Goal: Use online tool/utility: Utilize a website feature to perform a specific function

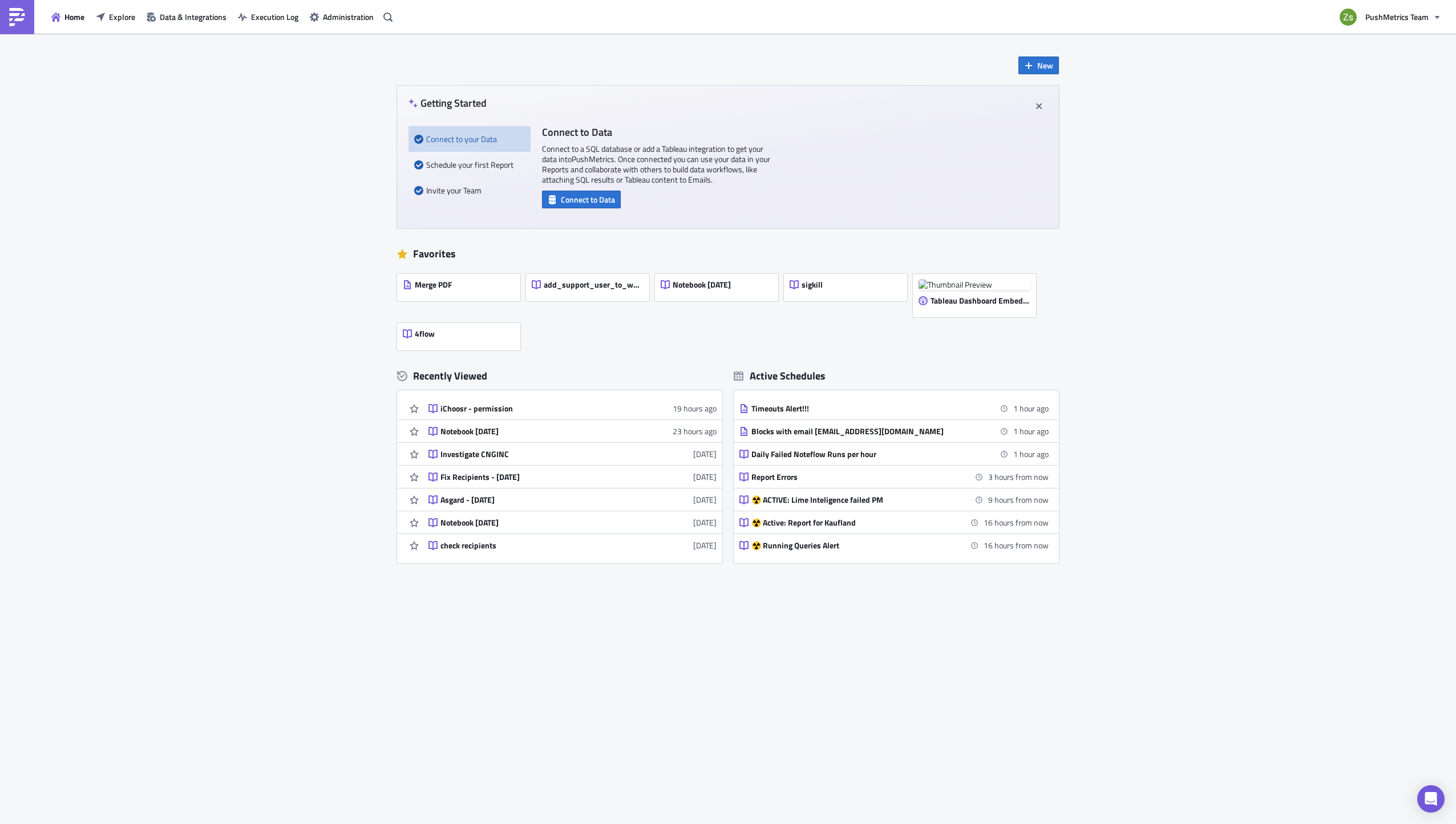
click at [197, 143] on div "New Getting Started Connect to your Data Schedule your first Report Invite your…" at bounding box center [728, 428] width 1456 height 790
click at [1047, 70] on span "New" at bounding box center [1045, 65] width 16 height 12
click at [1057, 106] on div "Notebook" at bounding box center [1077, 111] width 76 height 11
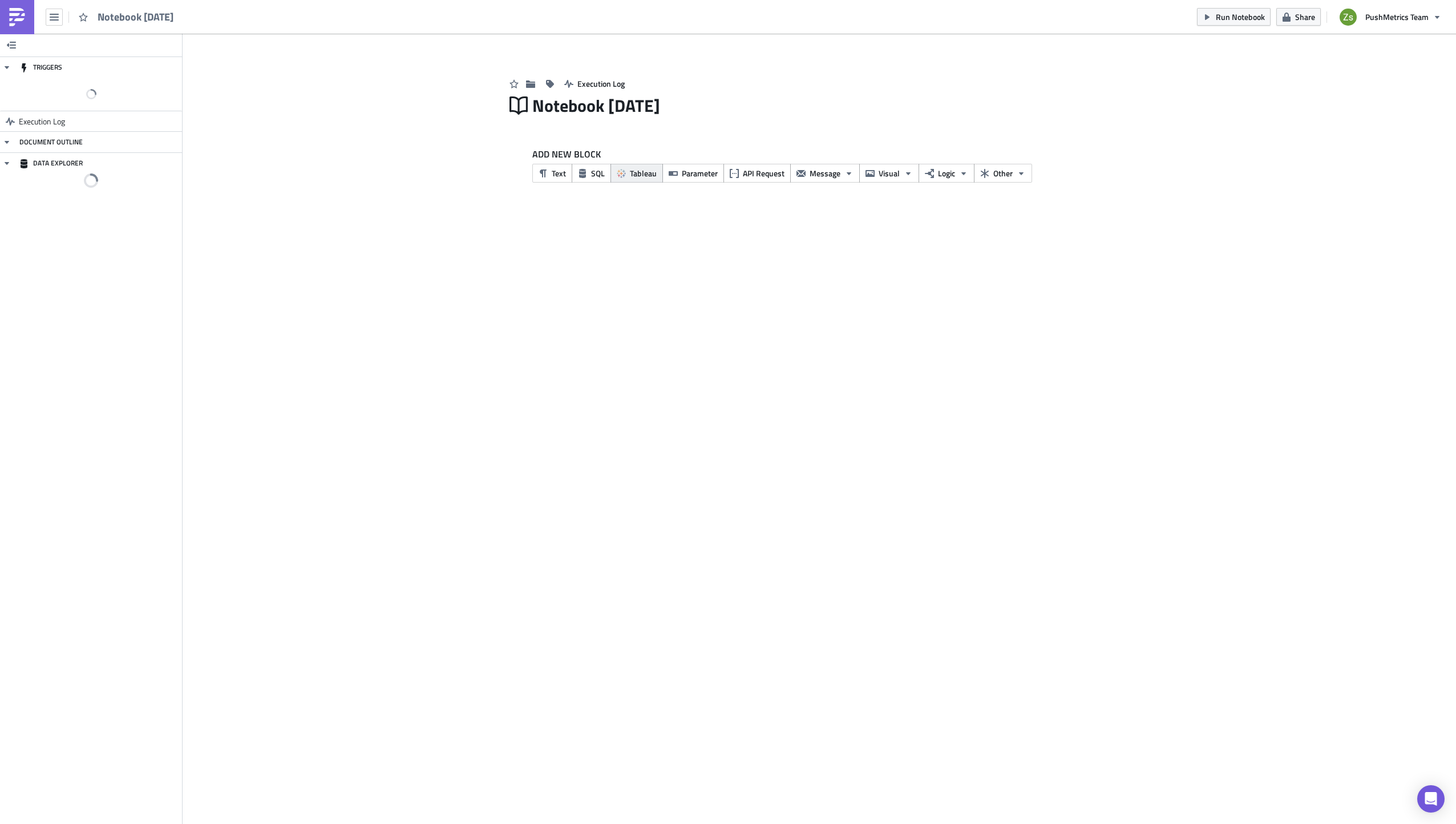
click at [613, 175] on button "Tableau" at bounding box center [636, 173] width 52 height 19
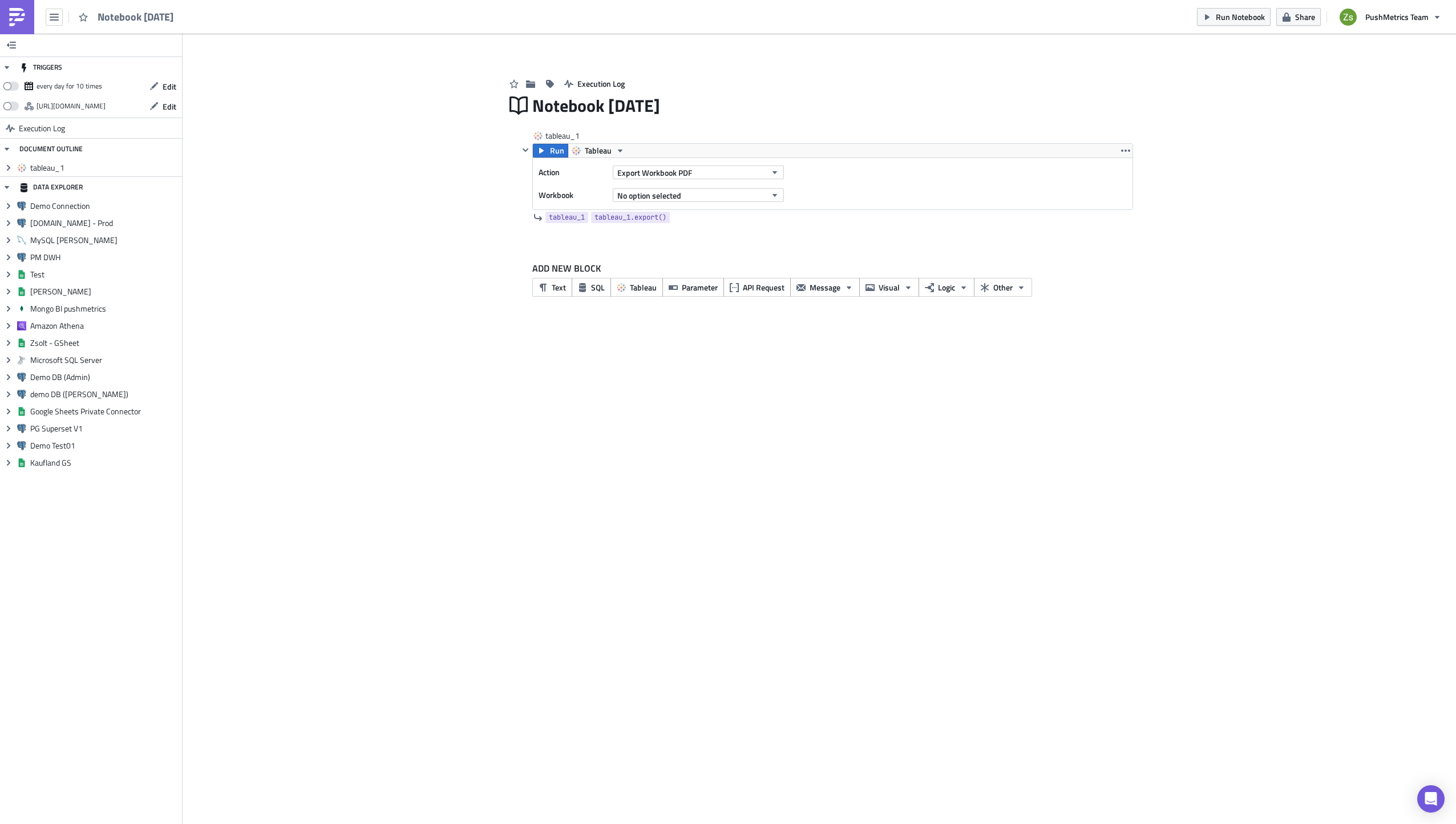
click at [593, 277] on div "ADD NEW BLOCK Text SQL Tableau Parameter API Request Message Visual Logic Other" at bounding box center [833, 279] width 601 height 36
click at [590, 289] on button "SQL" at bounding box center [591, 287] width 39 height 19
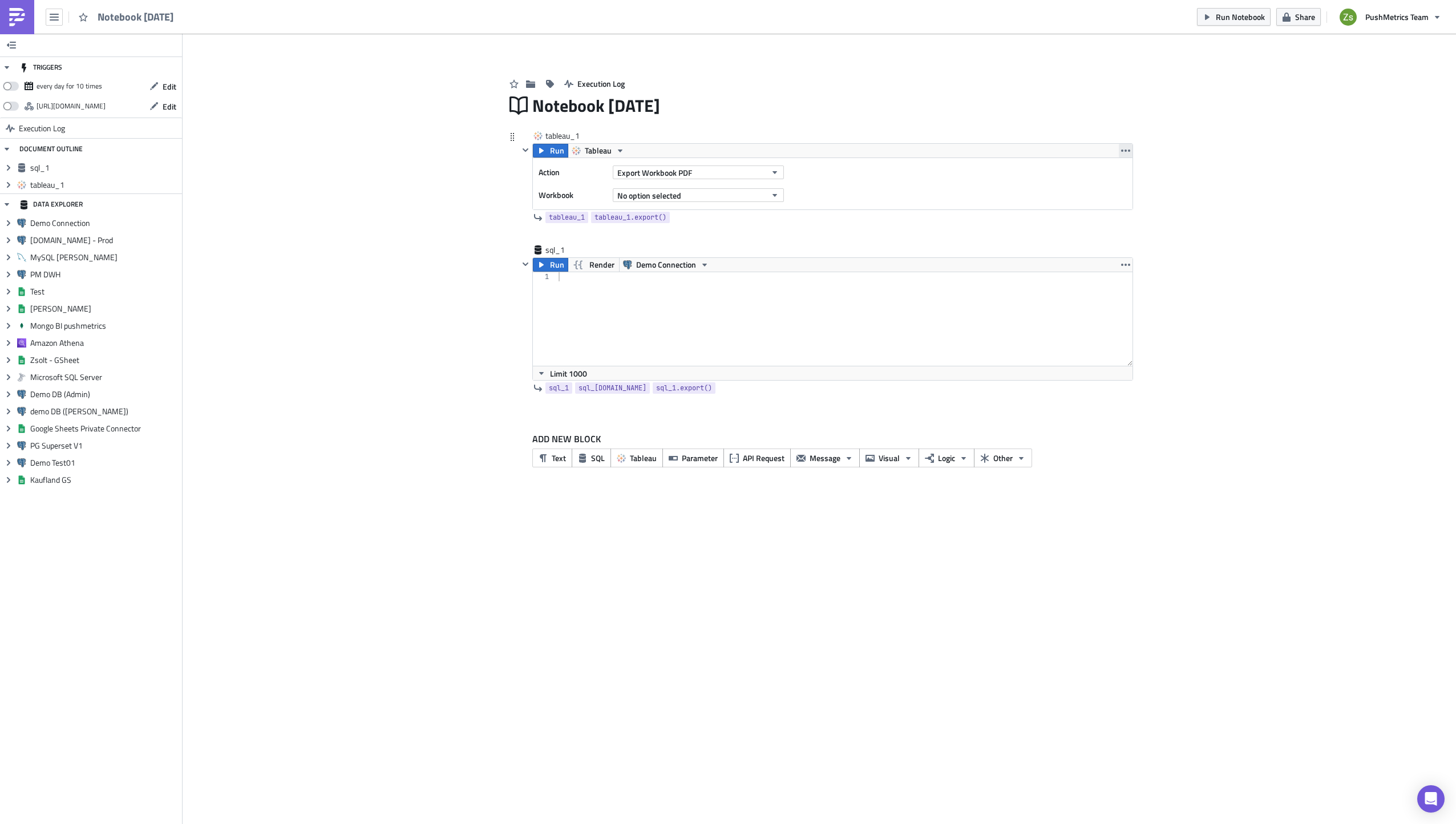
click at [1123, 148] on icon "button" at bounding box center [1126, 150] width 9 height 9
click at [1109, 210] on link "Remove" at bounding box center [1126, 218] width 97 height 17
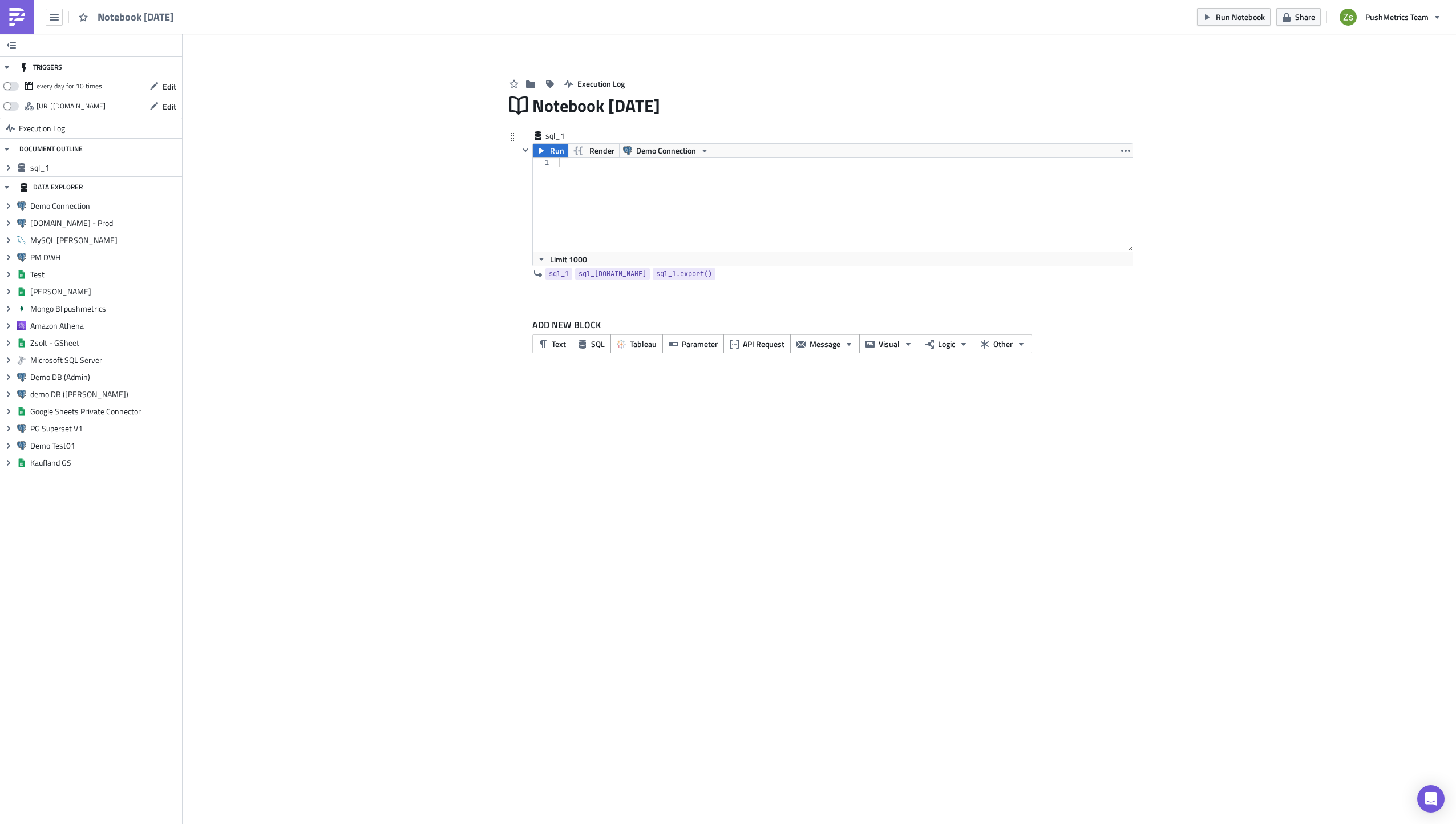
click at [815, 232] on div at bounding box center [845, 214] width 577 height 112
click at [666, 153] on span "Demo Connection" at bounding box center [667, 151] width 60 height 14
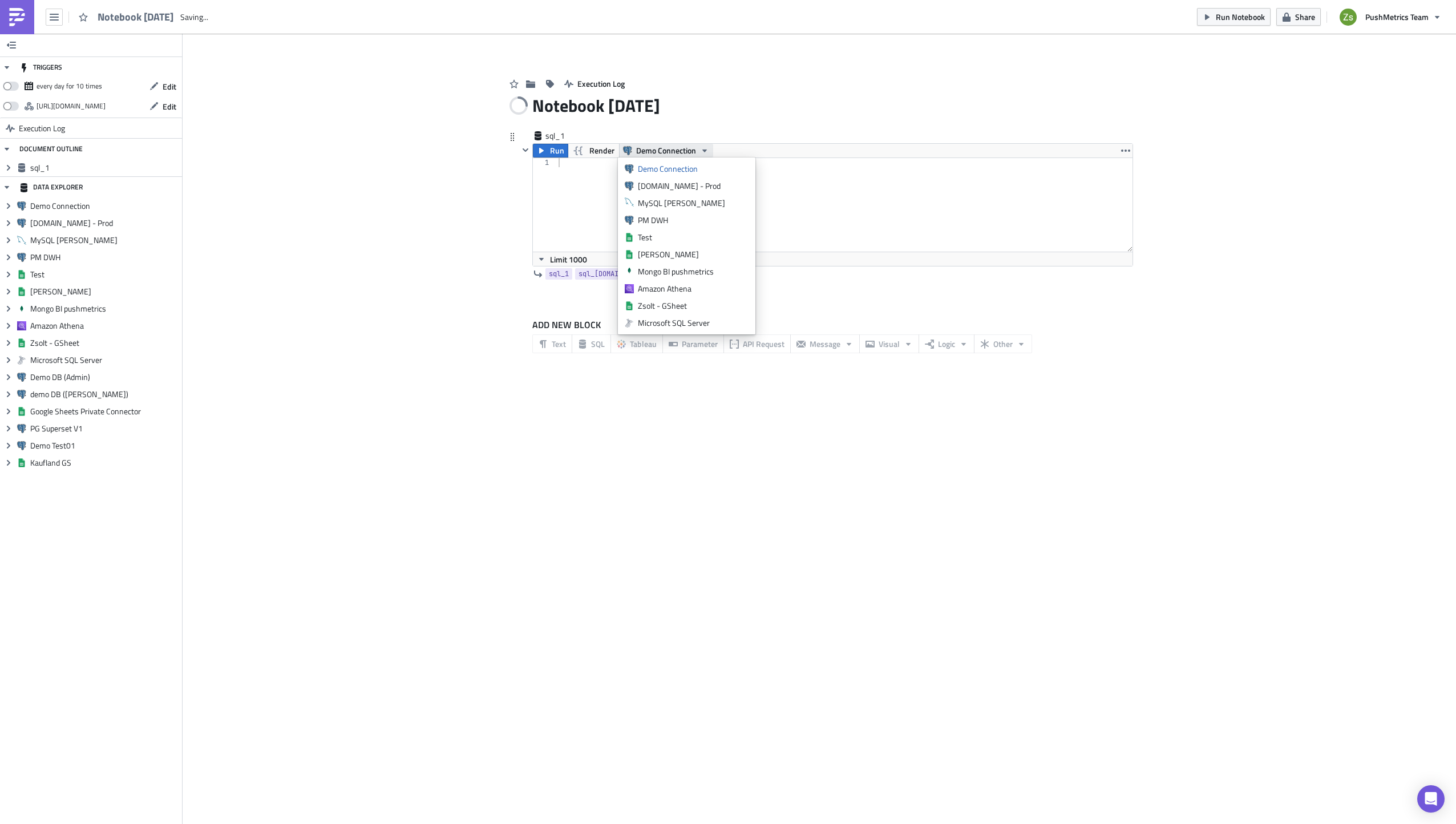
click at [671, 191] on div "[DOMAIN_NAME] - Prod" at bounding box center [693, 186] width 110 height 11
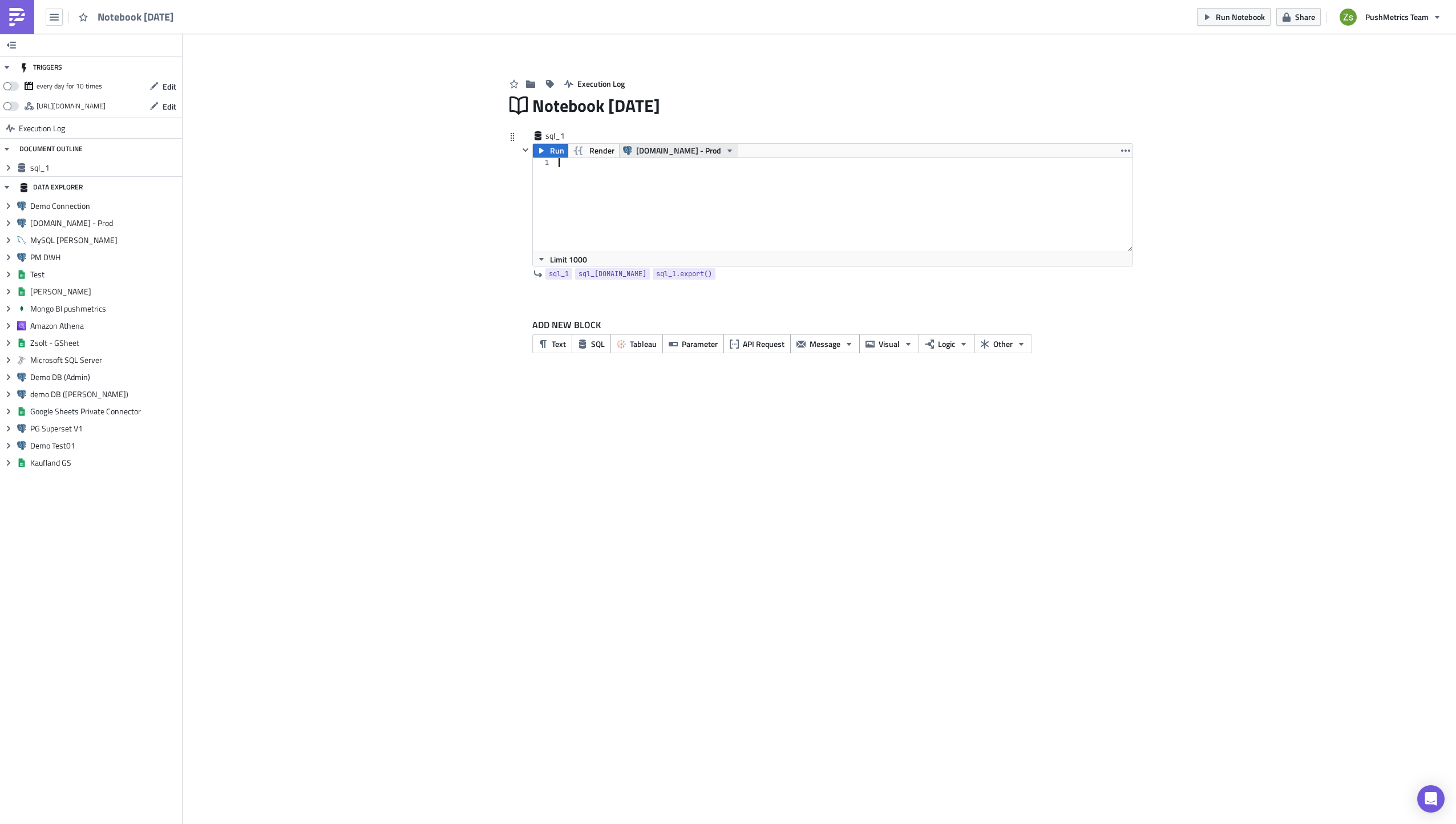
click at [671, 191] on div at bounding box center [845, 214] width 577 height 112
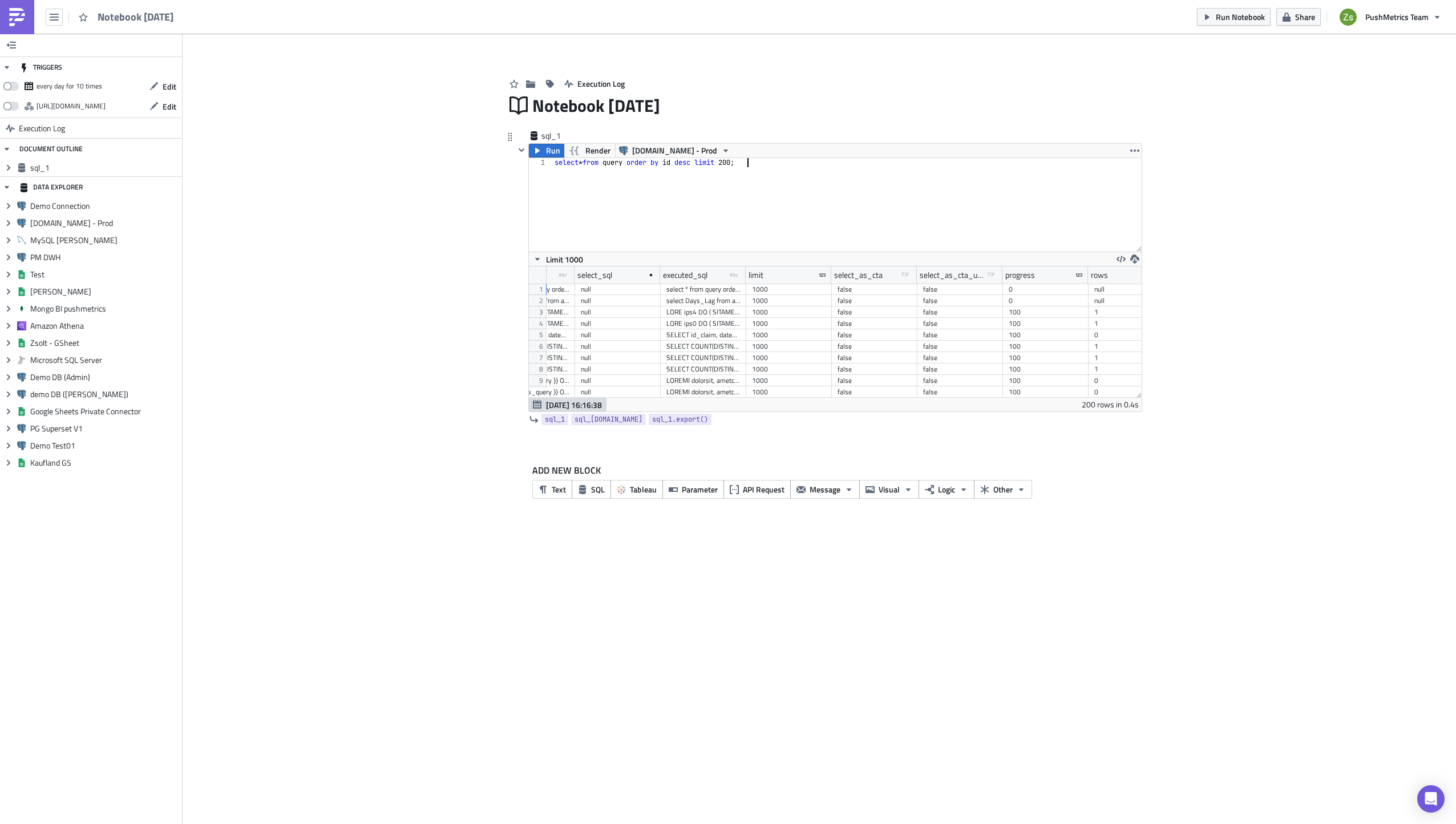
scroll to position [0, 827]
drag, startPoint x: 829, startPoint y: 272, endPoint x: 956, endPoint y: 293, distance: 128.7
click at [956, 293] on div "user_id status type-text Created with Sketch. schema type-text Created with Ske…" at bounding box center [835, 331] width 613 height 131
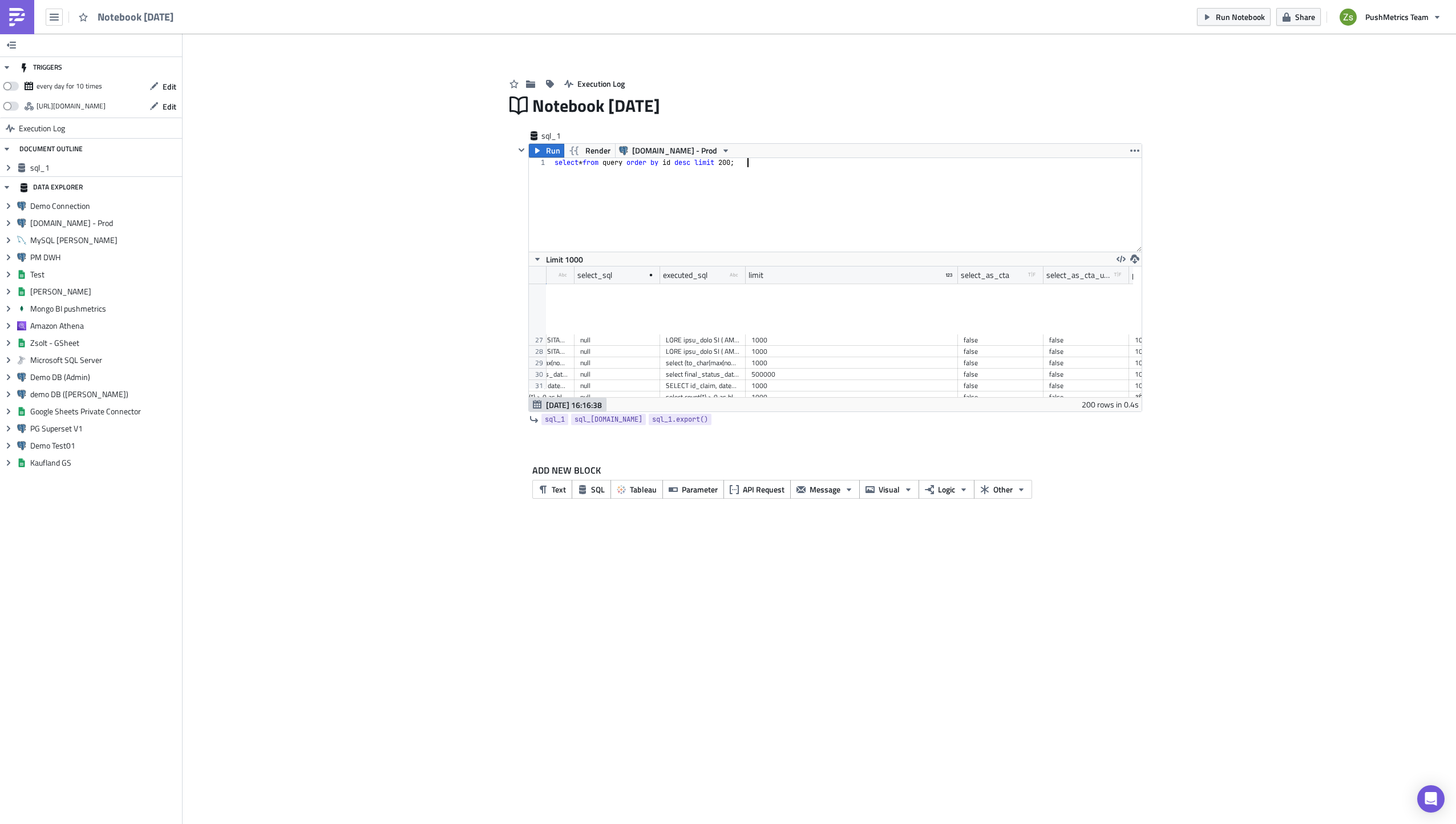
scroll to position [0, 0]
type textarea "select * from query order by id desc limit 200;"
click at [546, 254] on span "Limit 1000" at bounding box center [565, 259] width 37 height 12
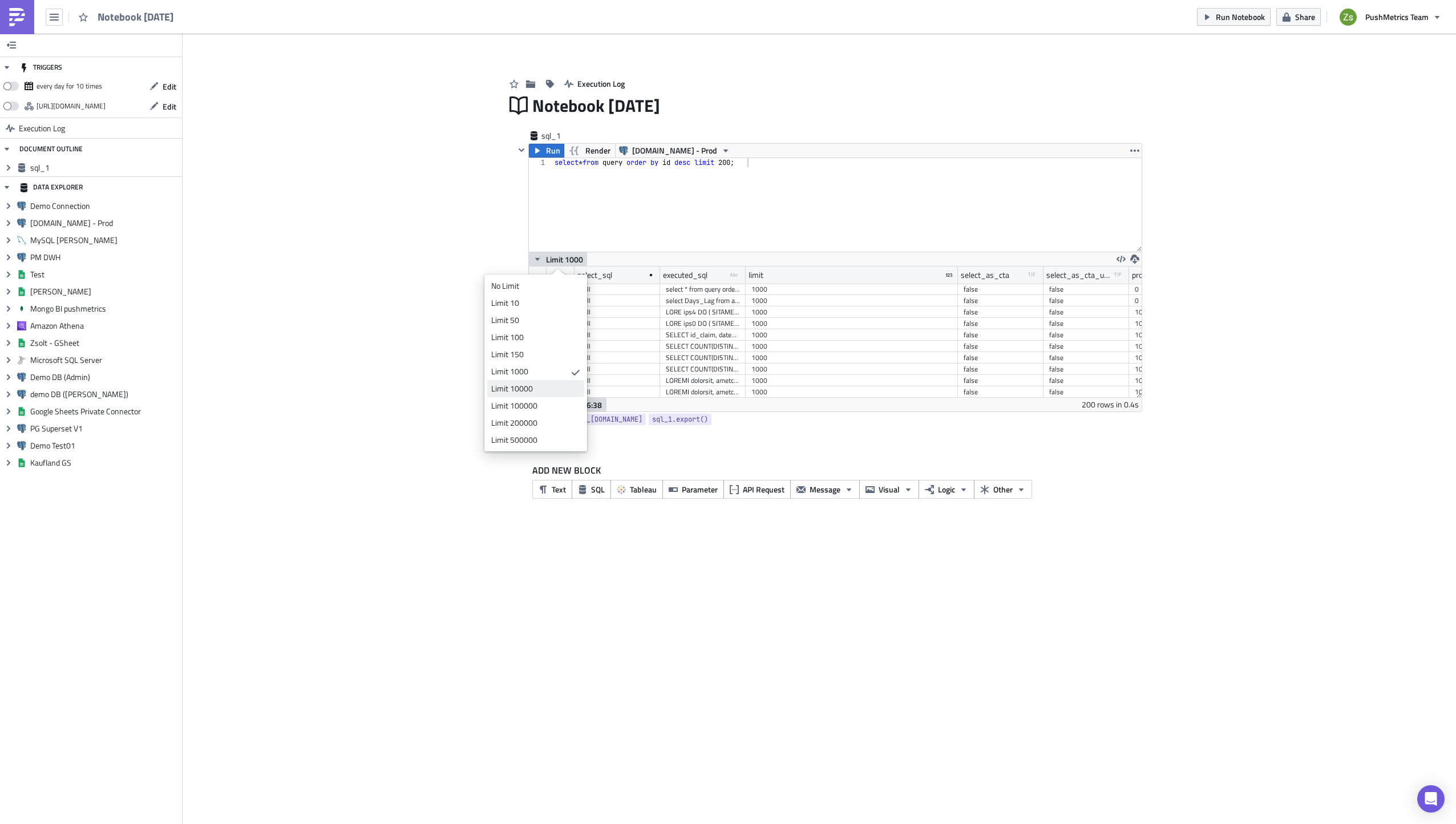
click at [551, 391] on div "Limit 10000" at bounding box center [534, 389] width 85 height 11
click at [537, 148] on icon "button" at bounding box center [537, 150] width 9 height 9
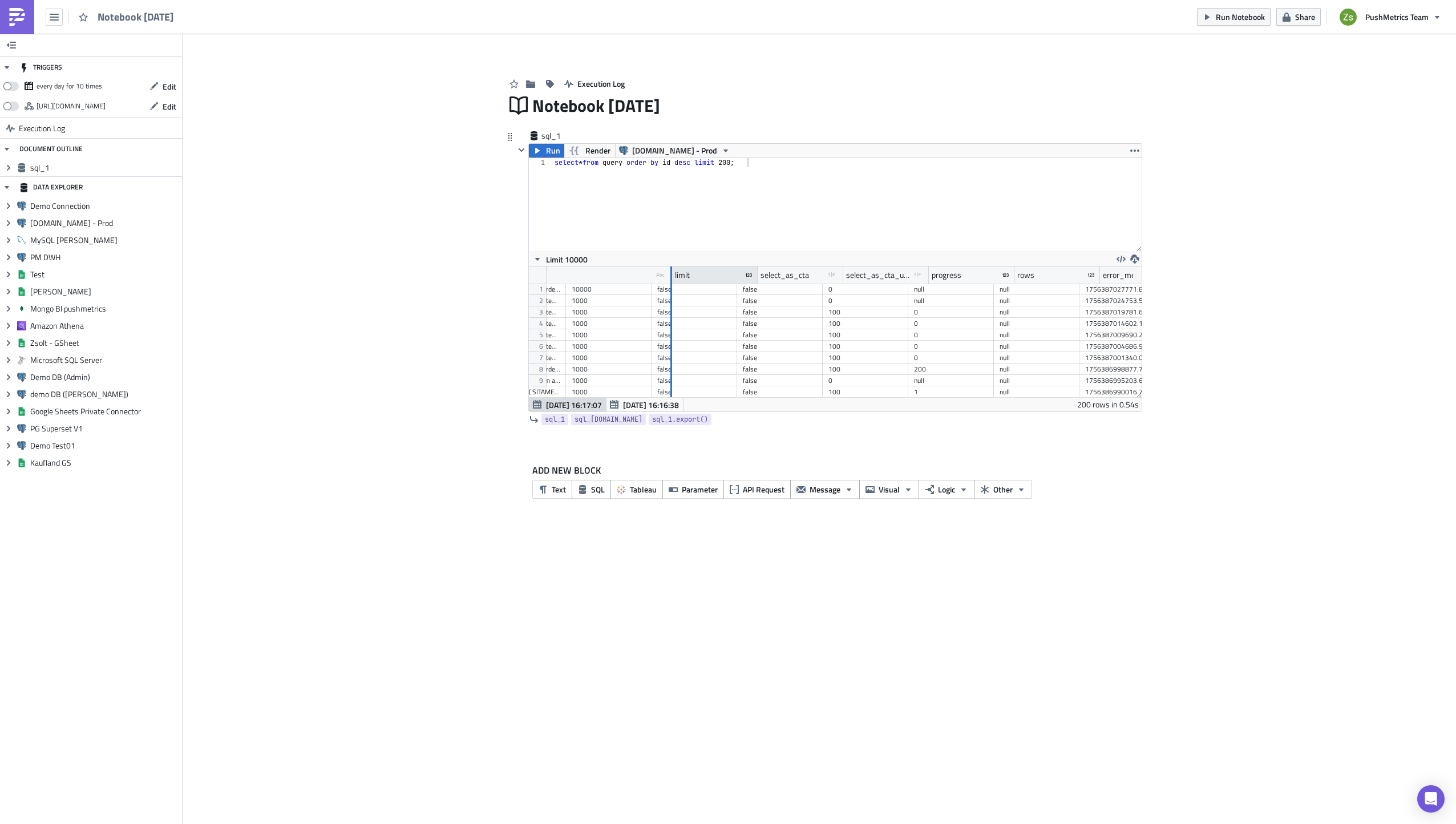
drag, startPoint x: 565, startPoint y: 274, endPoint x: 671, endPoint y: 278, distance: 106.1
click at [671, 278] on div at bounding box center [671, 275] width 1 height 17
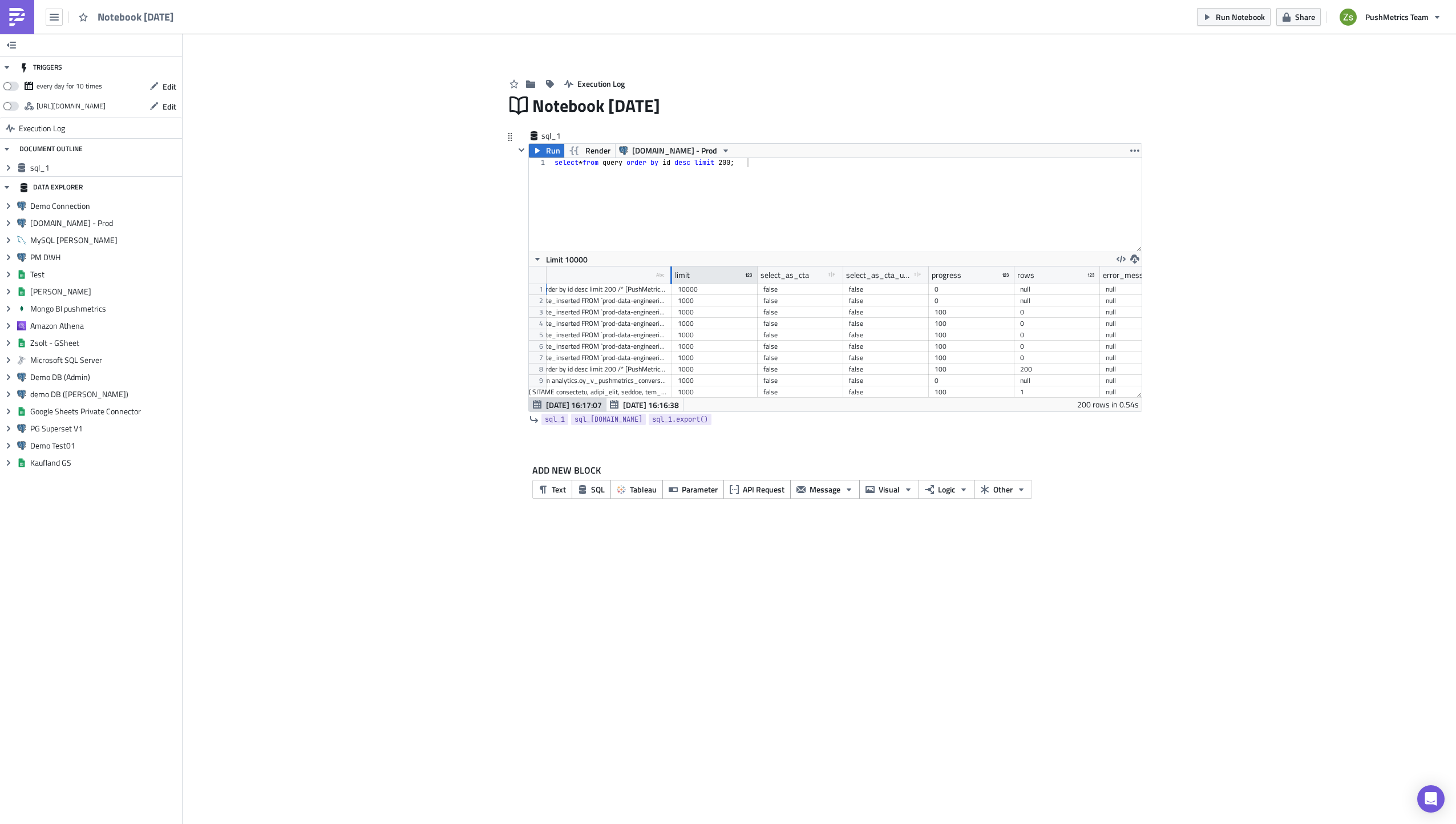
drag, startPoint x: 671, startPoint y: 278, endPoint x: 780, endPoint y: 275, distance: 109.0
click at [672, 275] on div at bounding box center [671, 275] width 1 height 17
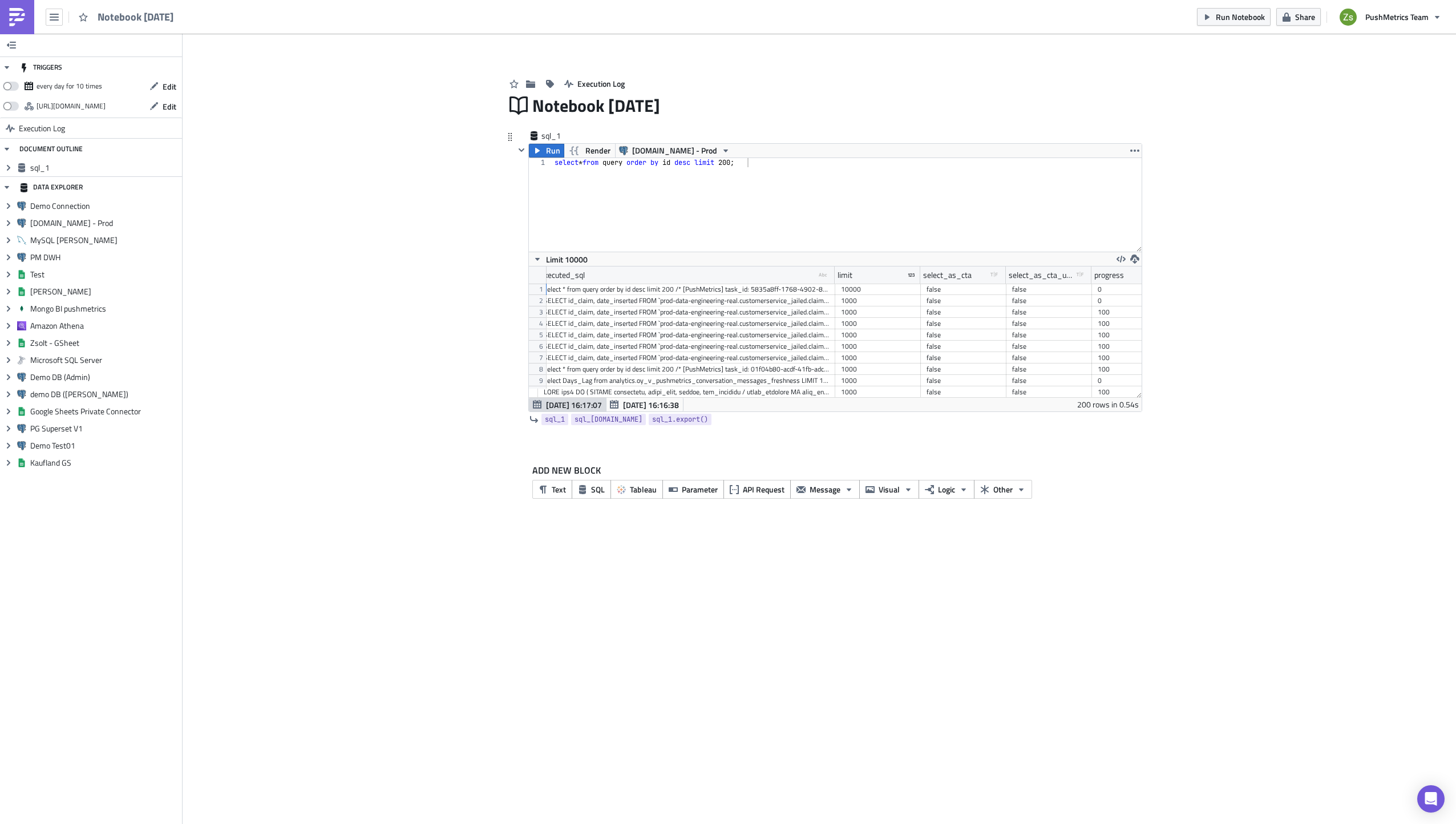
scroll to position [131, 613]
